Goal: Transaction & Acquisition: Purchase product/service

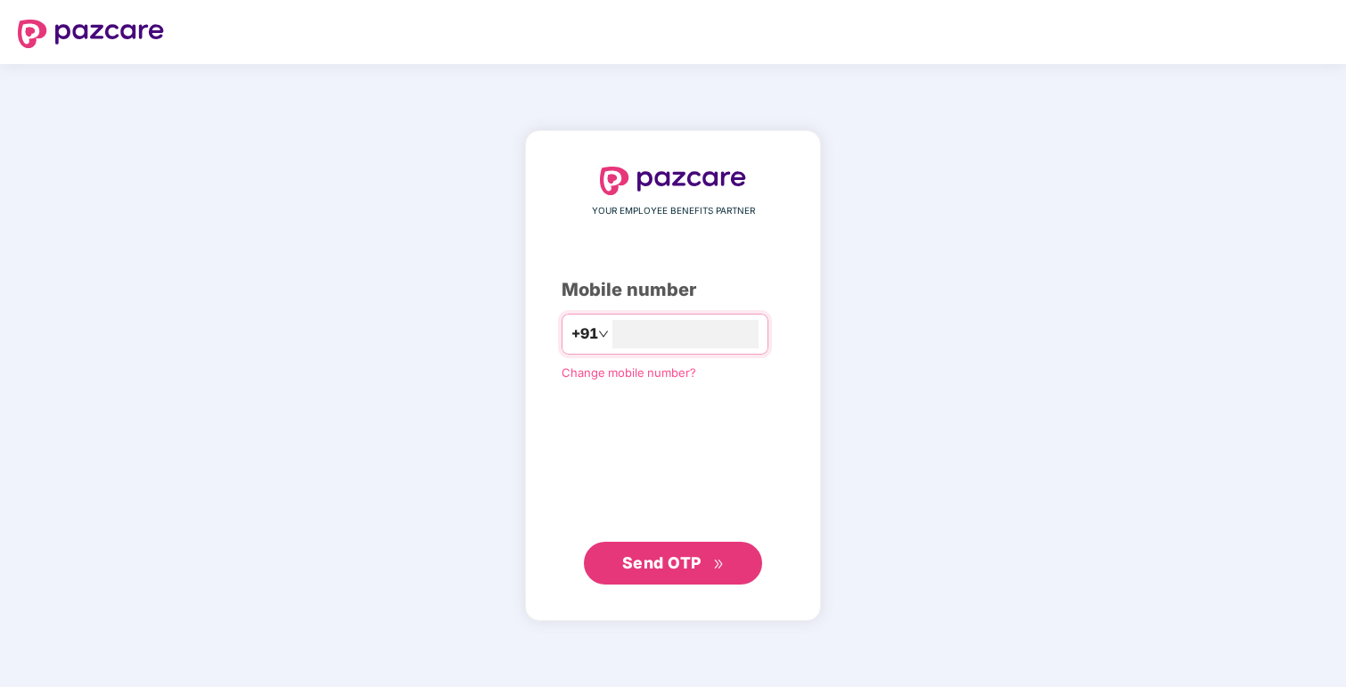
type input "**********"
click at [683, 554] on span "Send OTP" at bounding box center [661, 563] width 79 height 19
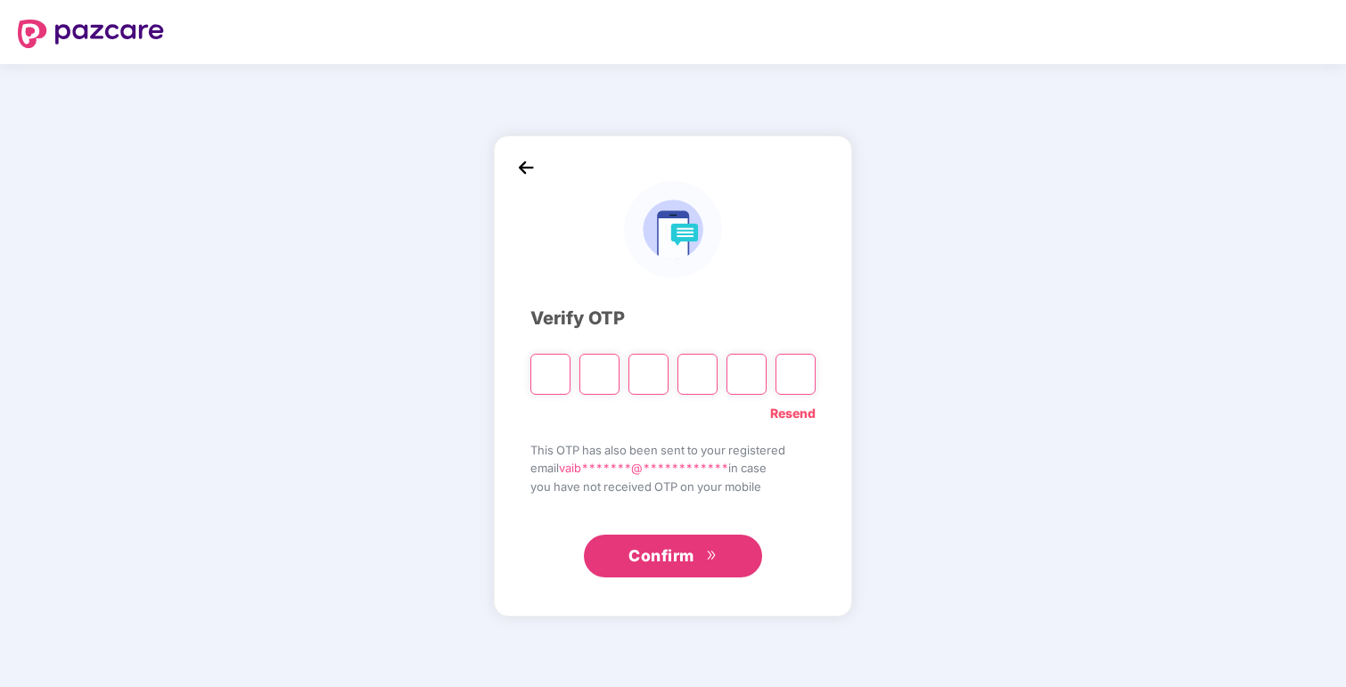
type input "*"
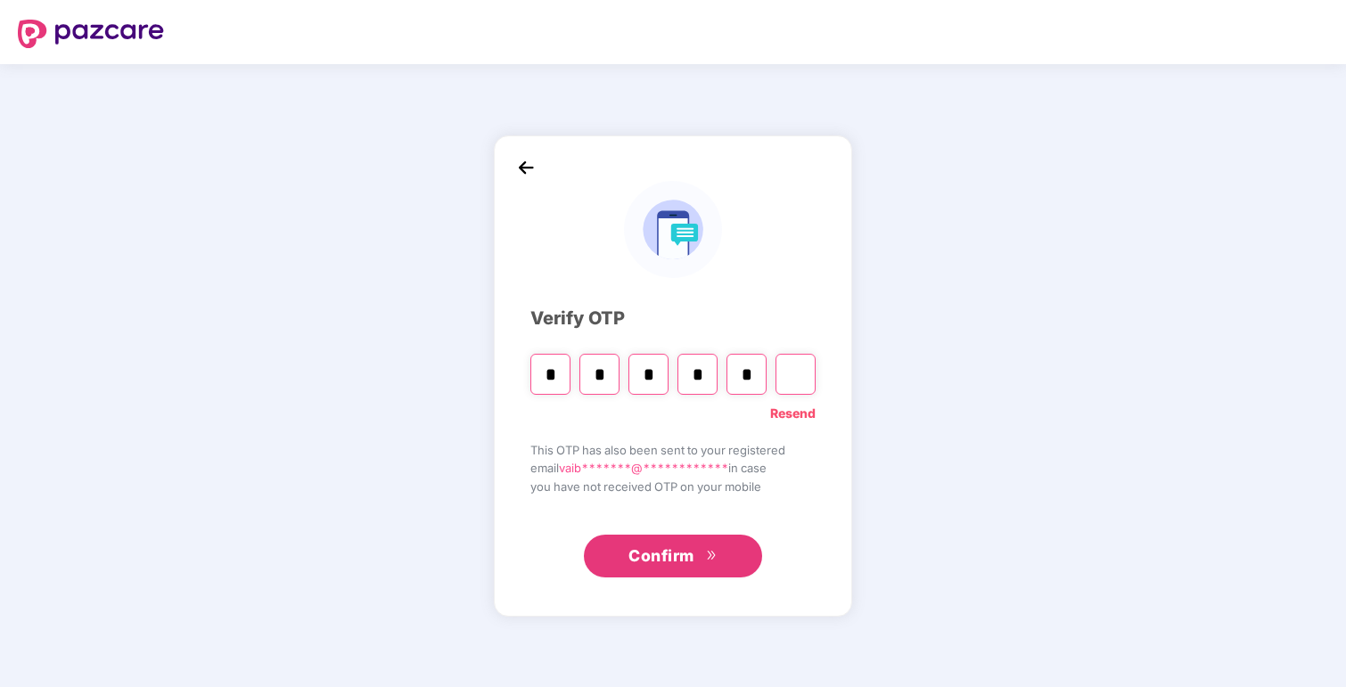
type input "*"
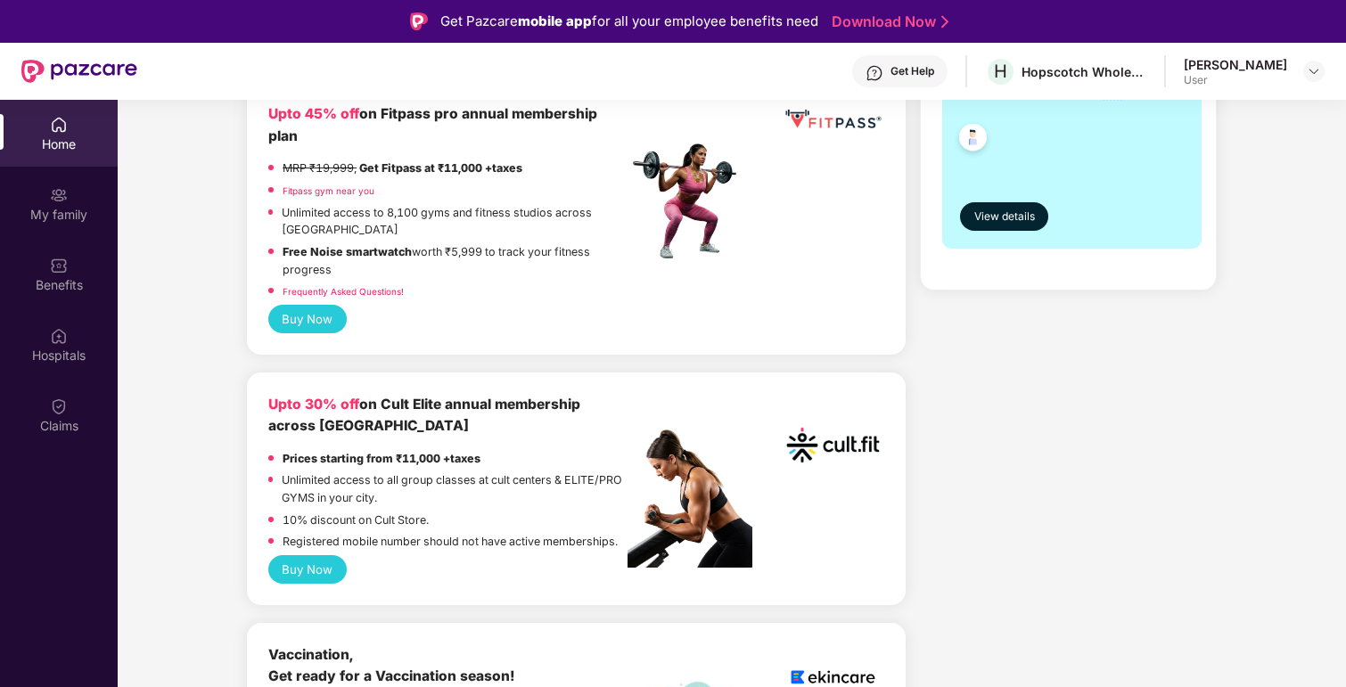
scroll to position [462, 0]
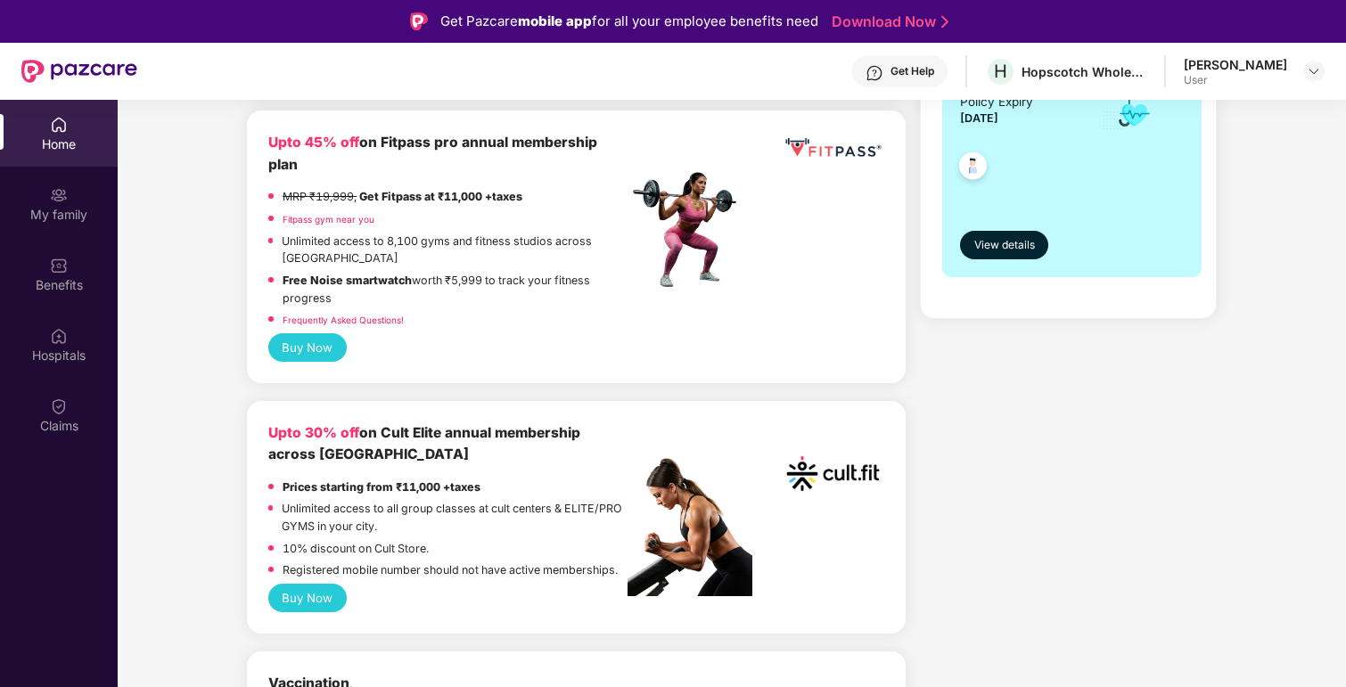
click at [300, 584] on button "Buy Now" at bounding box center [307, 598] width 78 height 29
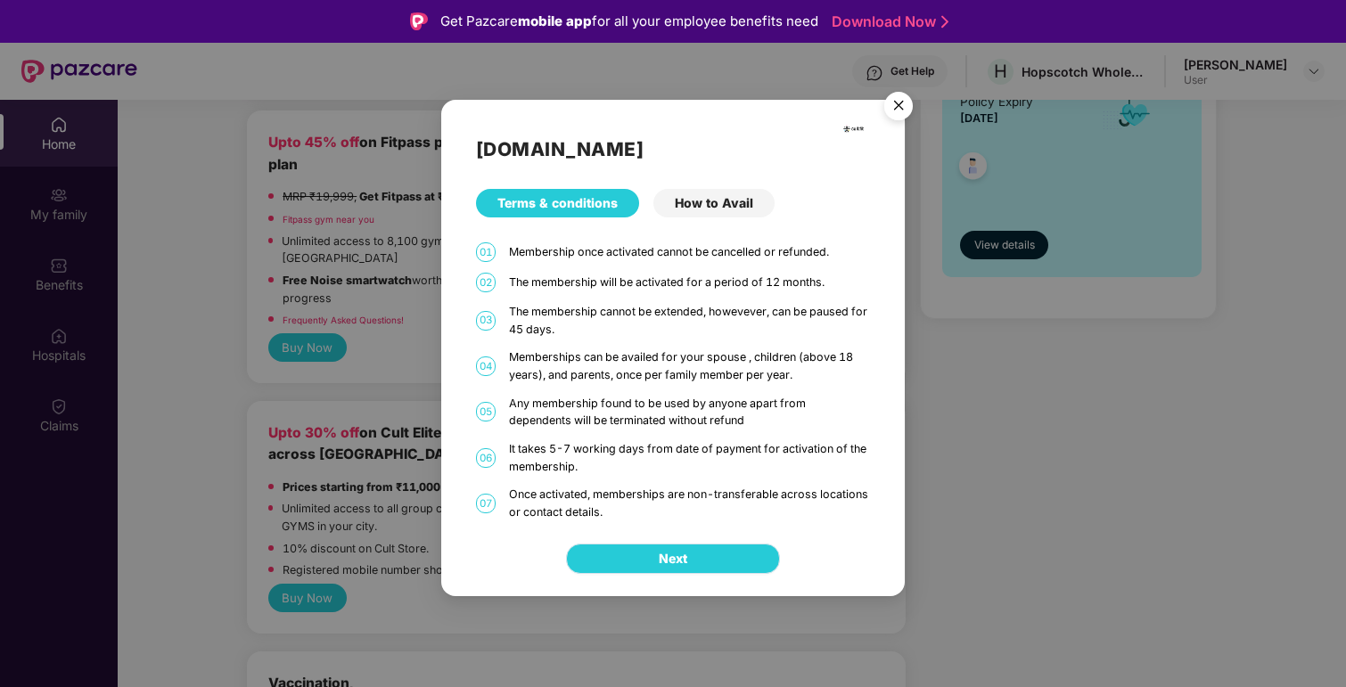
click at [721, 552] on button "Next" at bounding box center [673, 559] width 214 height 30
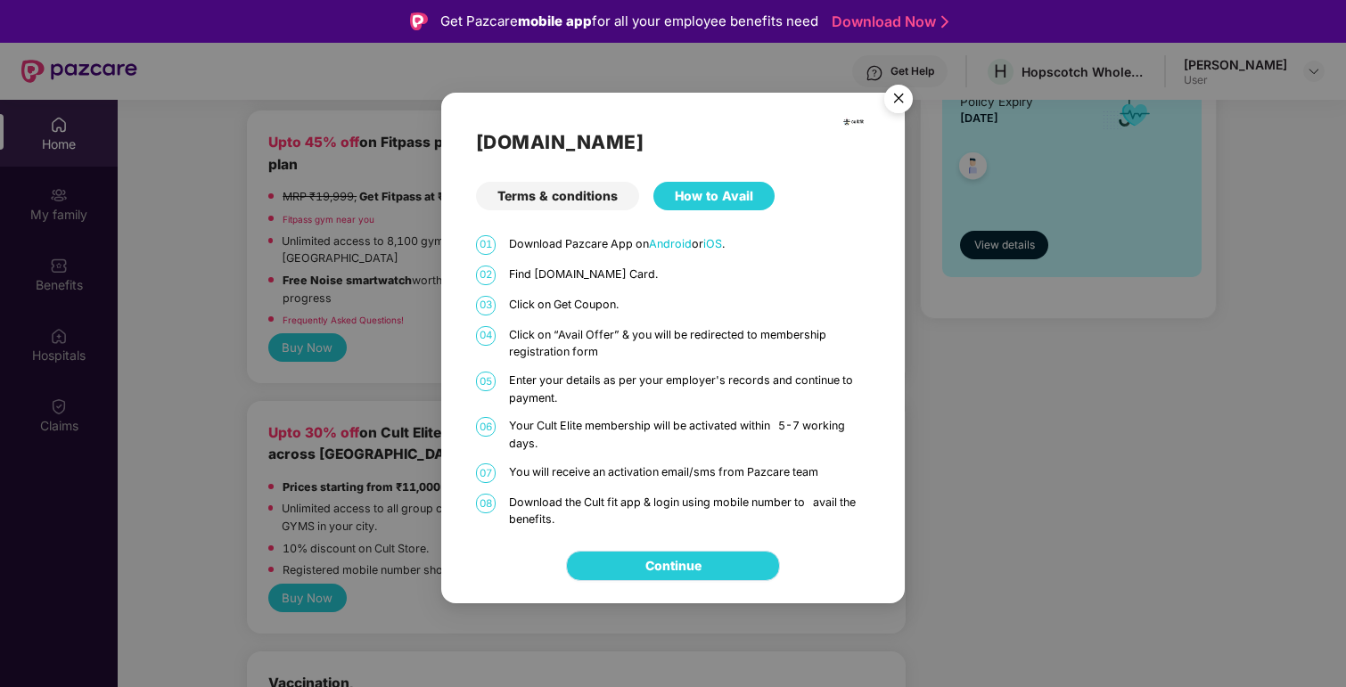
click at [656, 569] on link "Continue" at bounding box center [674, 566] width 56 height 20
